Goal: Communication & Community: Ask a question

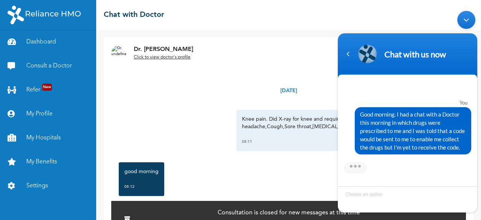
scroll to position [857, 0]
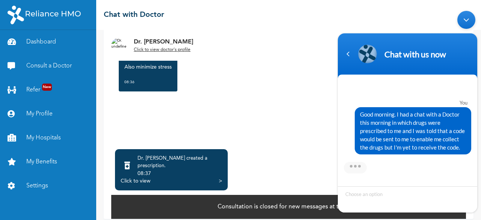
drag, startPoint x: 361, startPoint y: 114, endPoint x: 466, endPoint y: 151, distance: 112.0
click at [469, 152] on div "Good morning. I had a chat with a Doctor this morning in which drugs were presc…" at bounding box center [412, 130] width 116 height 47
copy span "Good morning. I had a chat with a Doctor this morning in which drugs were presc…"
click at [350, 54] on div "Navigation go back" at bounding box center [347, 53] width 11 height 11
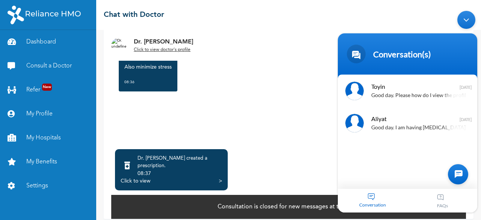
click at [458, 171] on div at bounding box center [458, 174] width 20 height 20
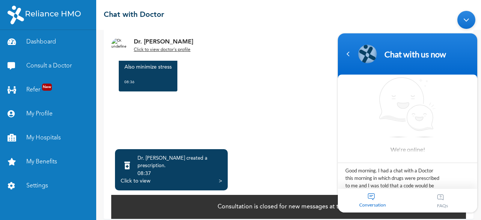
scroll to position [14, 0]
click at [374, 171] on textarea "Good morning. I had a chat with a Doctor this morning in which drugs were presc…" at bounding box center [407, 176] width 139 height 26
type textarea "Good day. I had a chat with a Doctor this morning in which drugs were prescribe…"
click at [468, 178] on span at bounding box center [467, 179] width 11 height 11
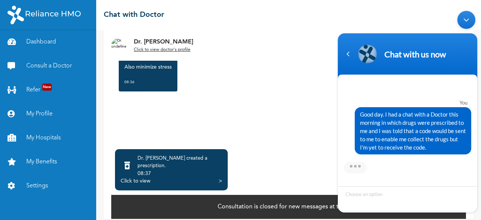
click at [244, 203] on p "Consultation is closed for new messages at this time" at bounding box center [288, 207] width 142 height 9
click at [160, 112] on div "Actually, I've been going through stress lately 08:37" at bounding box center [288, 120] width 347 height 34
click at [48, 42] on link "Dashboard" at bounding box center [48, 42] width 96 height 24
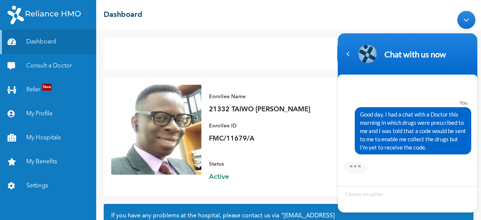
scroll to position [84, 0]
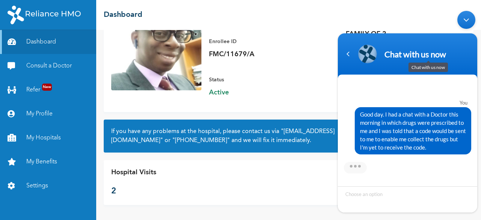
click at [404, 54] on div "Chat with us now" at bounding box center [427, 54] width 87 height 10
click at [54, 62] on link "Consult a Doctor" at bounding box center [48, 66] width 96 height 24
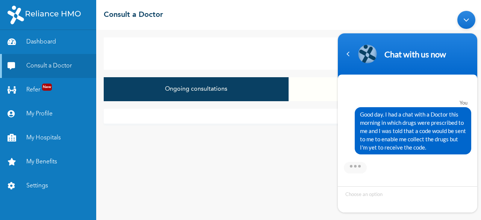
click at [199, 88] on button "Ongoing consultations" at bounding box center [196, 89] width 185 height 24
click at [199, 89] on button "Ongoing consultations" at bounding box center [196, 89] width 185 height 24
click at [464, 19] on div "Minimize live chat window" at bounding box center [466, 20] width 18 height 18
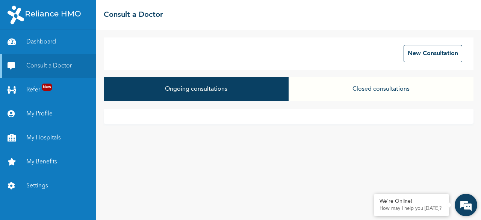
click at [469, 203] on em at bounding box center [465, 205] width 20 height 20
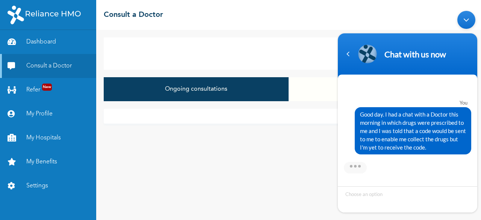
click at [209, 89] on button "Ongoing consultations" at bounding box center [196, 89] width 185 height 24
click at [210, 89] on button "Ongoing consultations" at bounding box center [196, 89] width 185 height 24
click at [349, 55] on div "Navigation go back" at bounding box center [347, 53] width 11 height 11
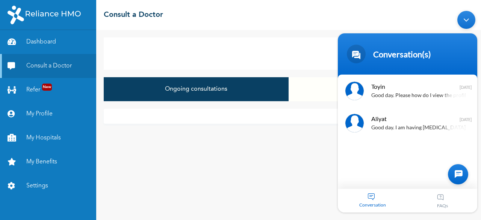
click at [298, 53] on div "New Consultation" at bounding box center [288, 54] width 369 height 32
click at [467, 18] on div "Minimize live chat window" at bounding box center [466, 20] width 18 height 18
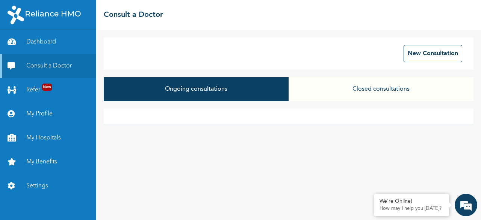
click at [381, 90] on button "Closed consultations" at bounding box center [380, 89] width 185 height 24
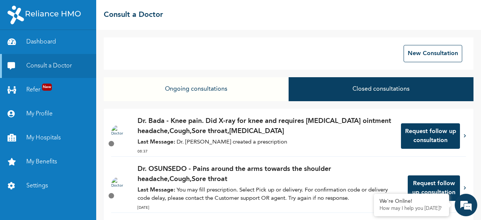
click at [429, 136] on button "Request follow up consultation" at bounding box center [430, 137] width 59 height 26
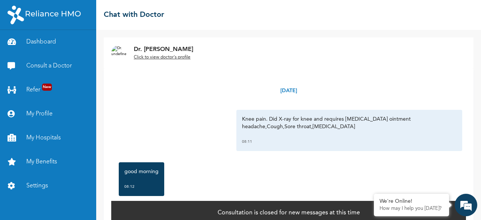
scroll to position [12, 0]
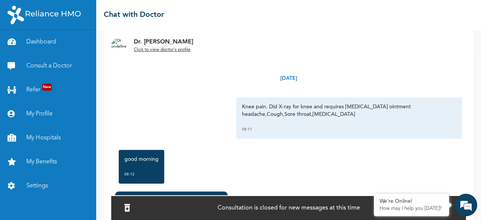
click at [164, 49] on u "Click to view doctor's profile" at bounding box center [162, 50] width 57 height 5
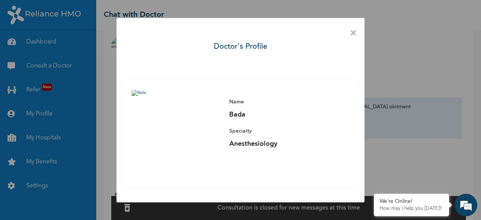
click at [353, 31] on span "×" at bounding box center [353, 34] width 7 height 16
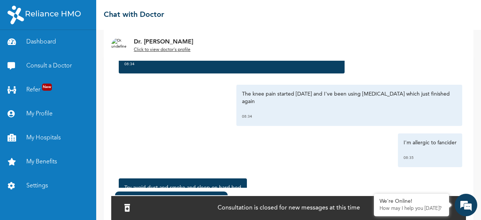
scroll to position [857, 0]
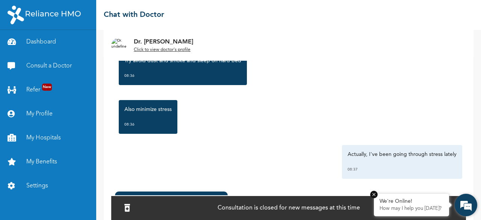
click at [373, 193] on em at bounding box center [374, 195] width 8 height 8
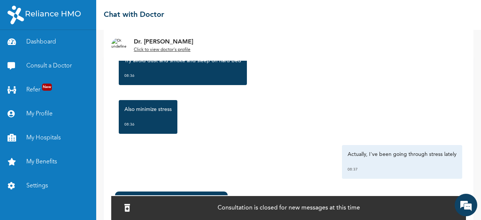
click at [398, 207] on div "Consultation is closed for new messages at this time" at bounding box center [288, 208] width 354 height 25
click at [461, 203] on em at bounding box center [465, 205] width 20 height 20
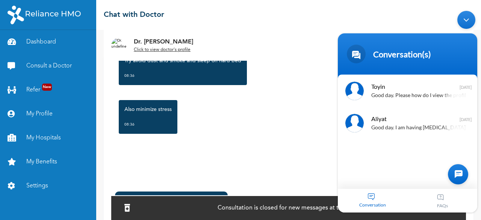
click at [369, 196] on div "Conversation" at bounding box center [373, 201] width 70 height 24
click at [459, 175] on div at bounding box center [458, 174] width 20 height 20
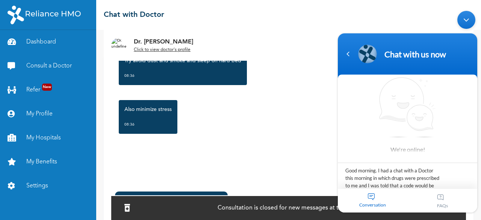
scroll to position [14, 0]
click at [380, 169] on textarea "Good morning. I had a chat with a Doctor this morning in which drugs were presc…" at bounding box center [407, 176] width 139 height 26
type textarea "Good day. I had a chat with a Doctor this morning in which drugs were prescribe…"
click at [468, 181] on span at bounding box center [467, 179] width 11 height 11
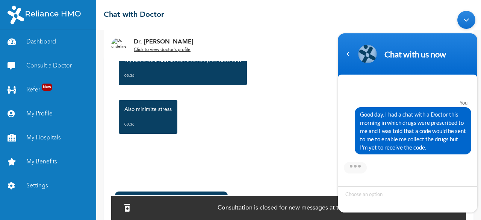
click at [255, 182] on div "[DATE] Knee pain. Did X-ray for knee and requires [MEDICAL_DATA] ointment heada…" at bounding box center [288, 122] width 354 height 132
click at [130, 205] on icon at bounding box center [127, 209] width 6 height 8
click at [255, 175] on div "[DATE] Knee pain. Did X-ray for knee and requires [MEDICAL_DATA] ointment heada…" at bounding box center [288, 122] width 354 height 132
